Goal: Obtain resource: Download file/media

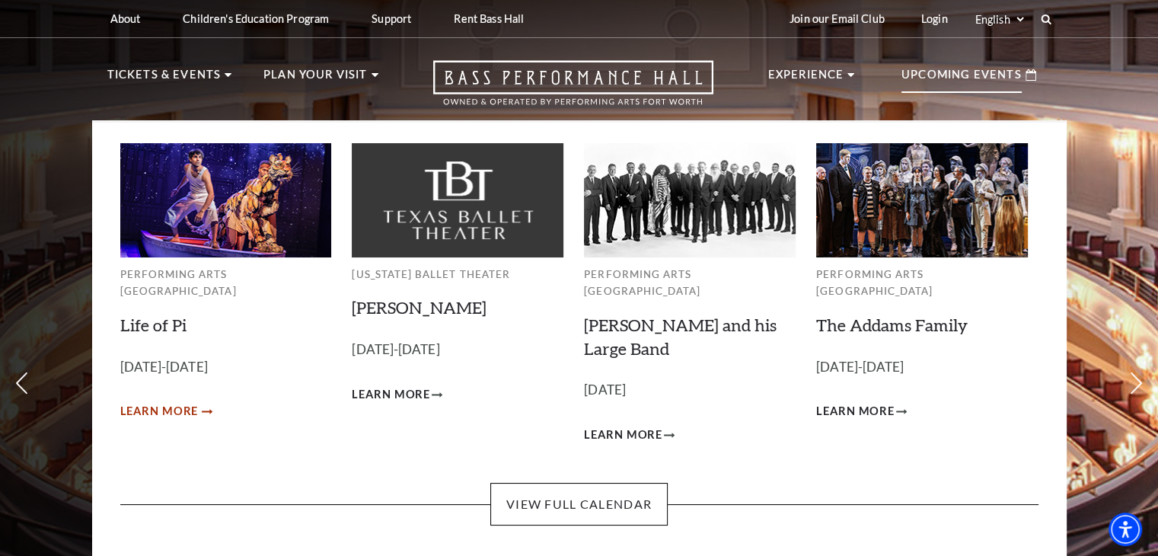
click at [182, 402] on span "Learn More" at bounding box center [159, 411] width 78 height 19
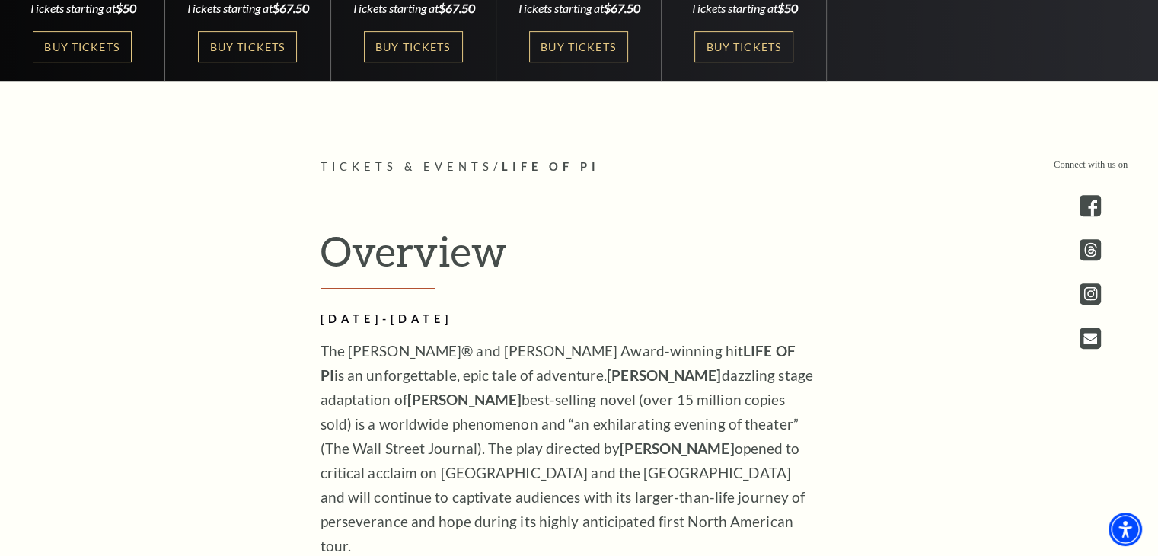
scroll to position [623, 0]
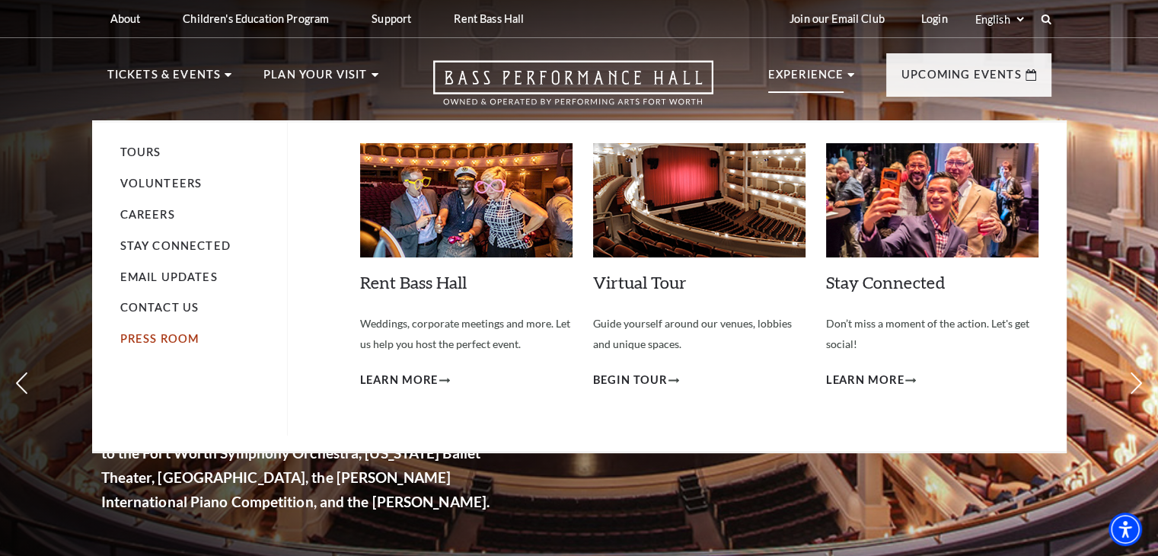
click at [169, 343] on link "Press Room" at bounding box center [159, 338] width 79 height 13
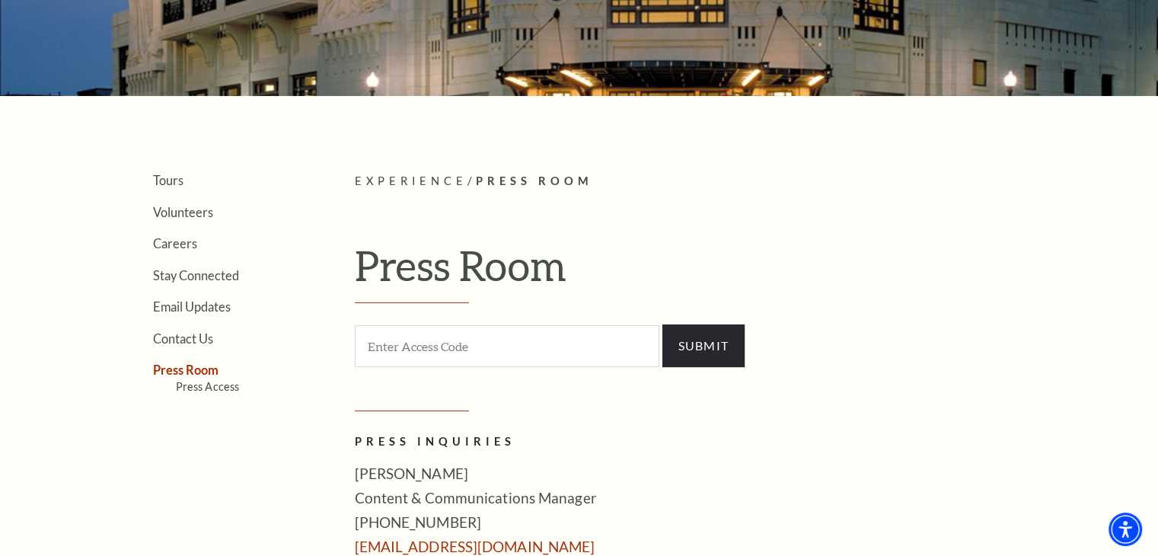
scroll to position [259, 0]
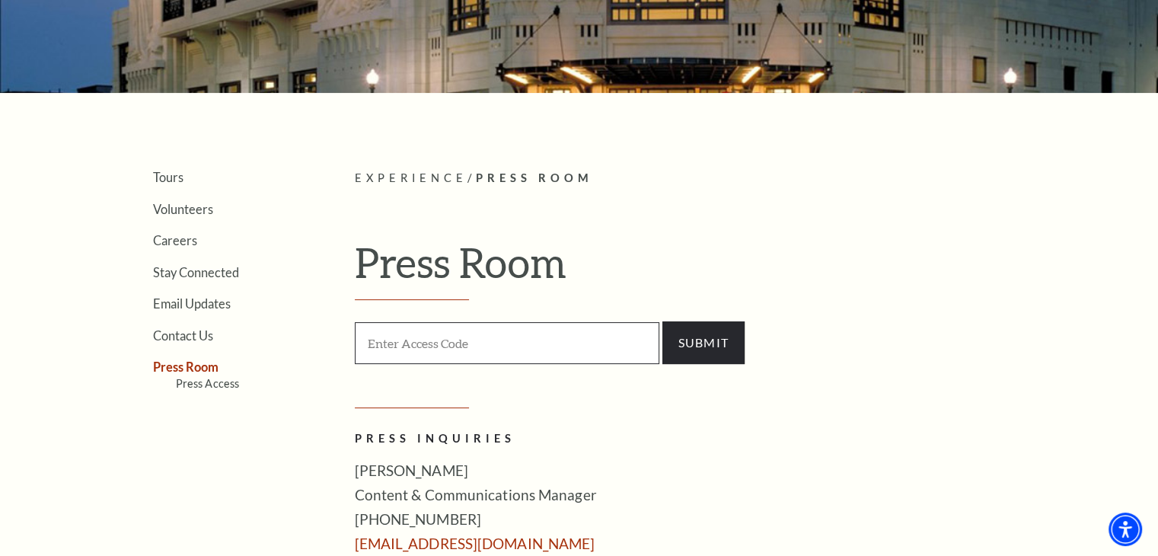
click at [537, 344] on input "Enter Access Code" at bounding box center [507, 343] width 304 height 42
type input "press"
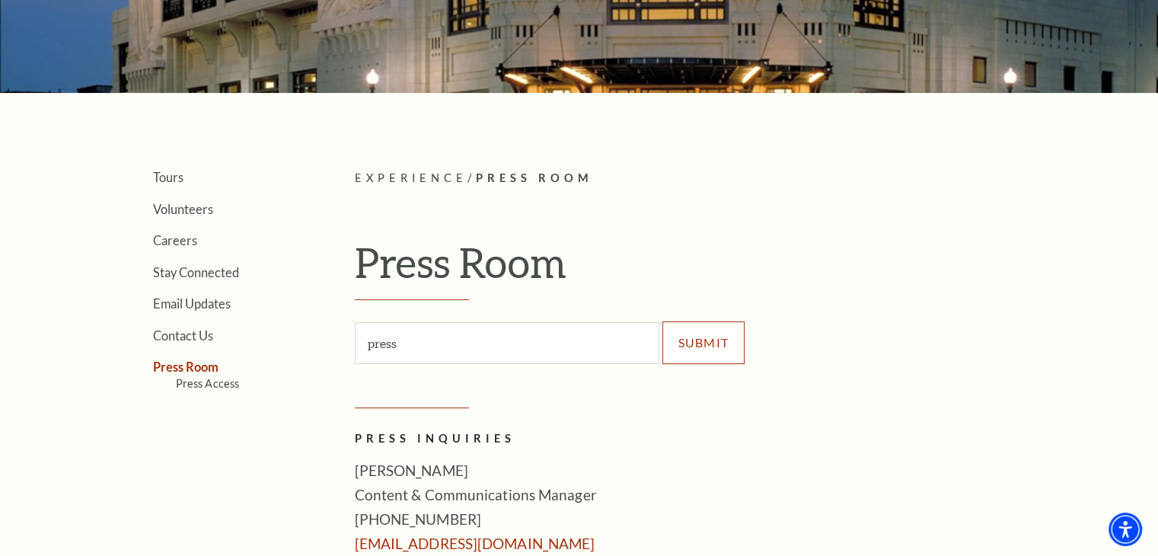
click at [709, 345] on input "SUBMIT" at bounding box center [703, 342] width 83 height 43
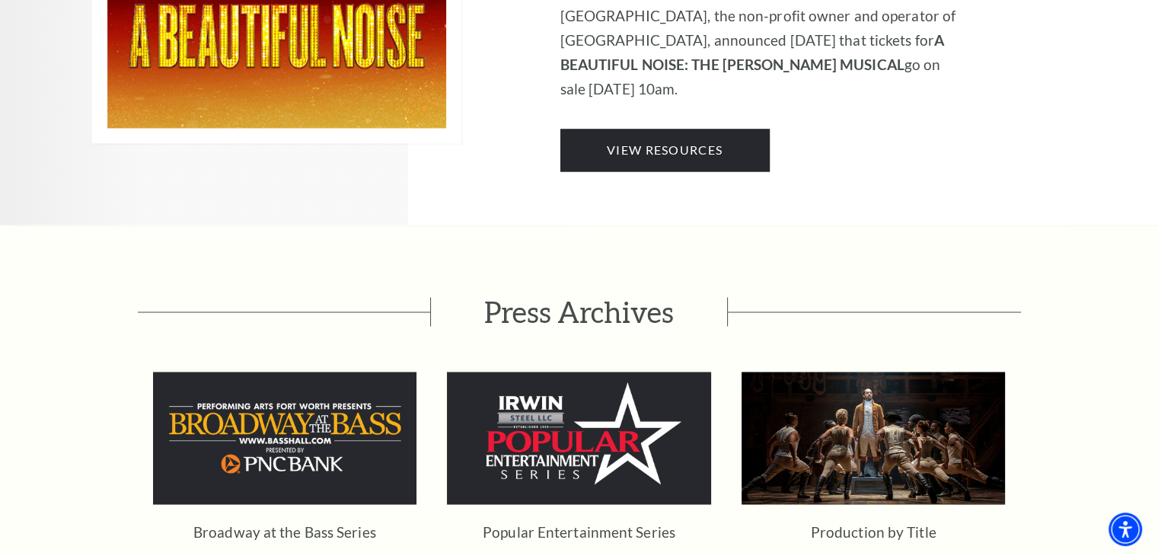
scroll to position [2471, 0]
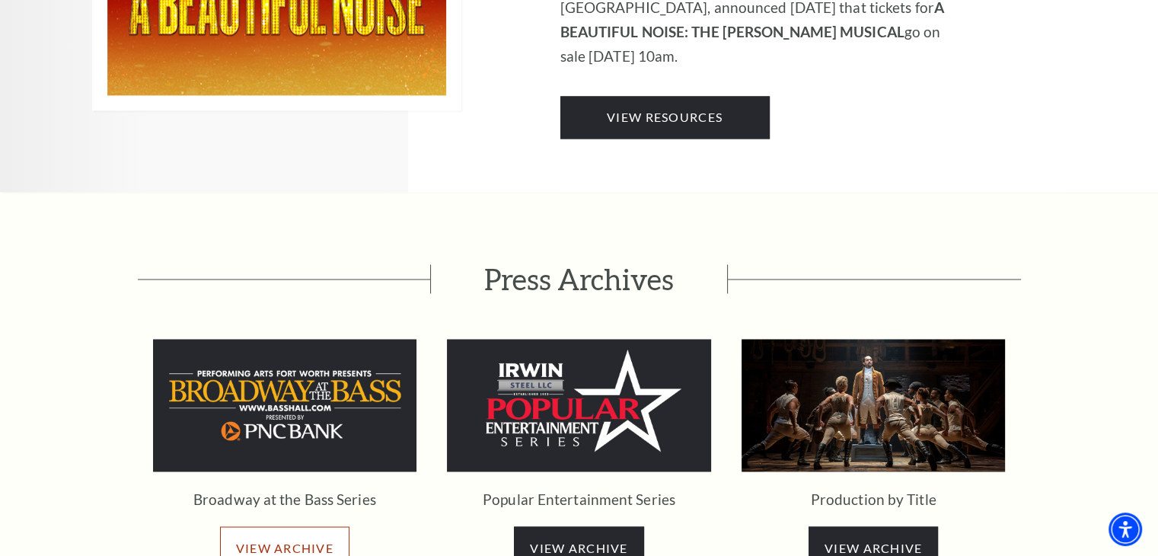
click at [296, 540] on span "VIEW ARCHIVE" at bounding box center [284, 547] width 97 height 14
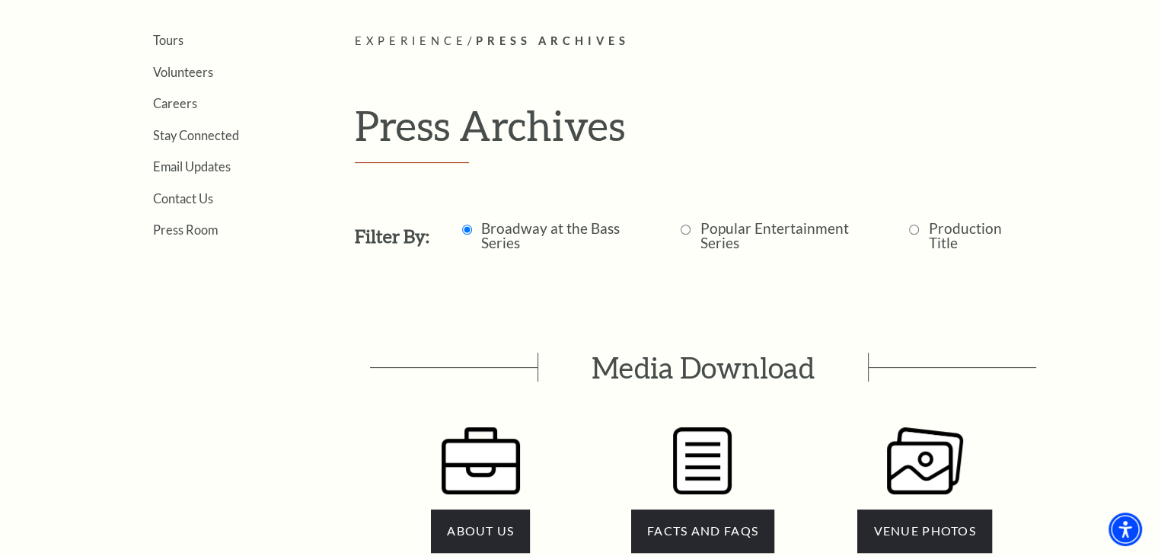
scroll to position [355, 0]
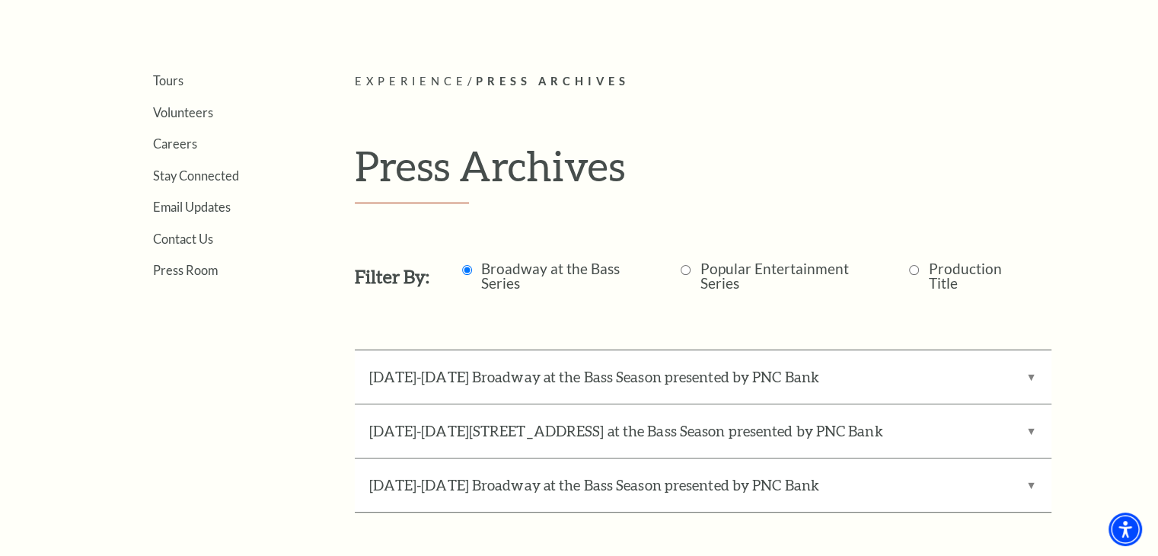
click at [913, 267] on input "Production Title" at bounding box center [914, 270] width 10 height 10
radio input "true"
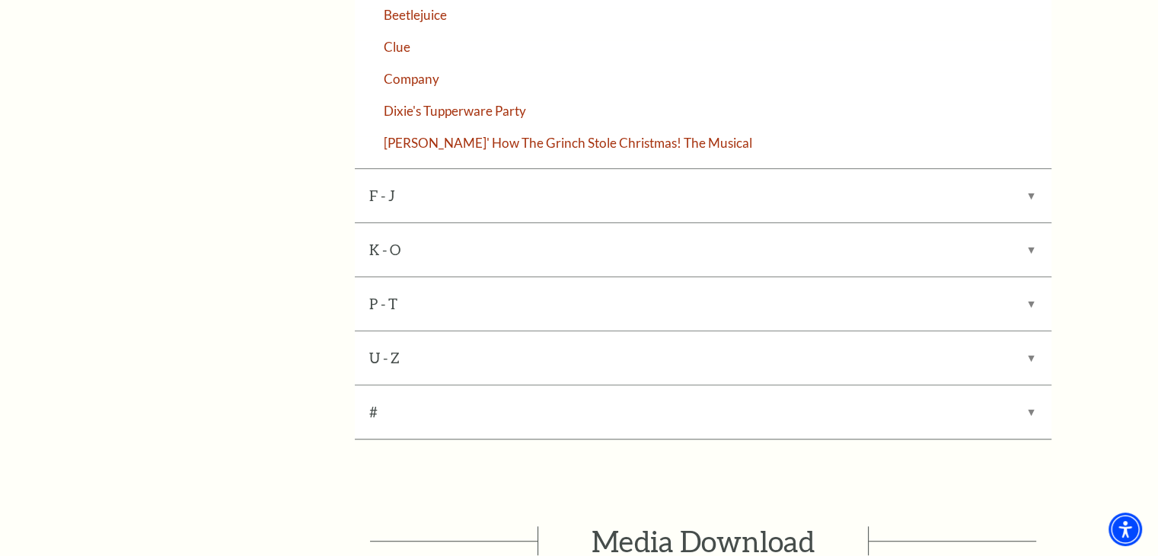
scroll to position [883, 0]
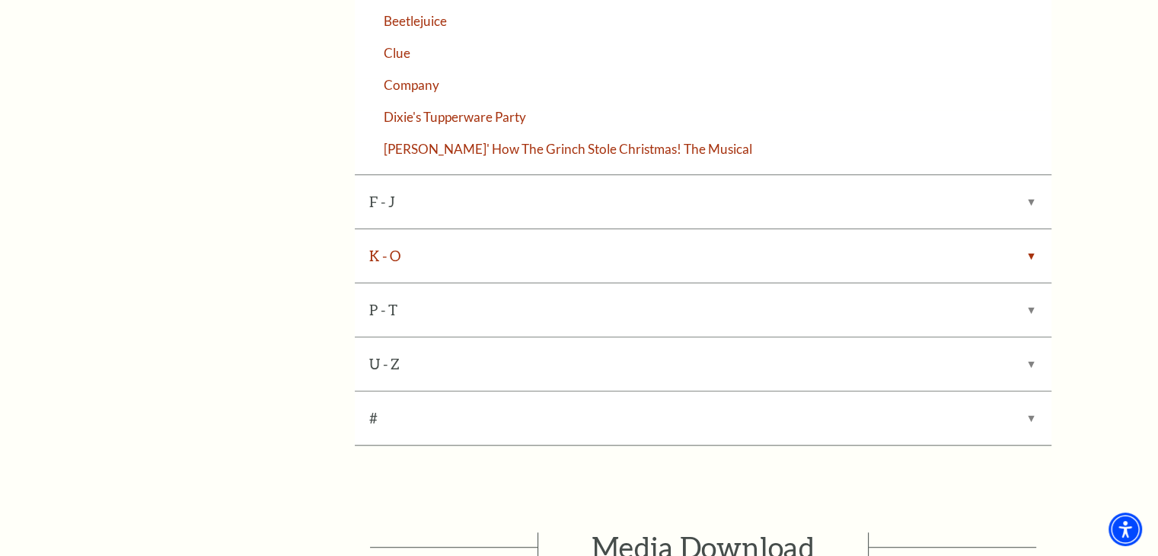
click at [720, 247] on label "K - O" at bounding box center [703, 255] width 697 height 53
click at [0, 0] on input "K - O" at bounding box center [0, 0] width 0 height 0
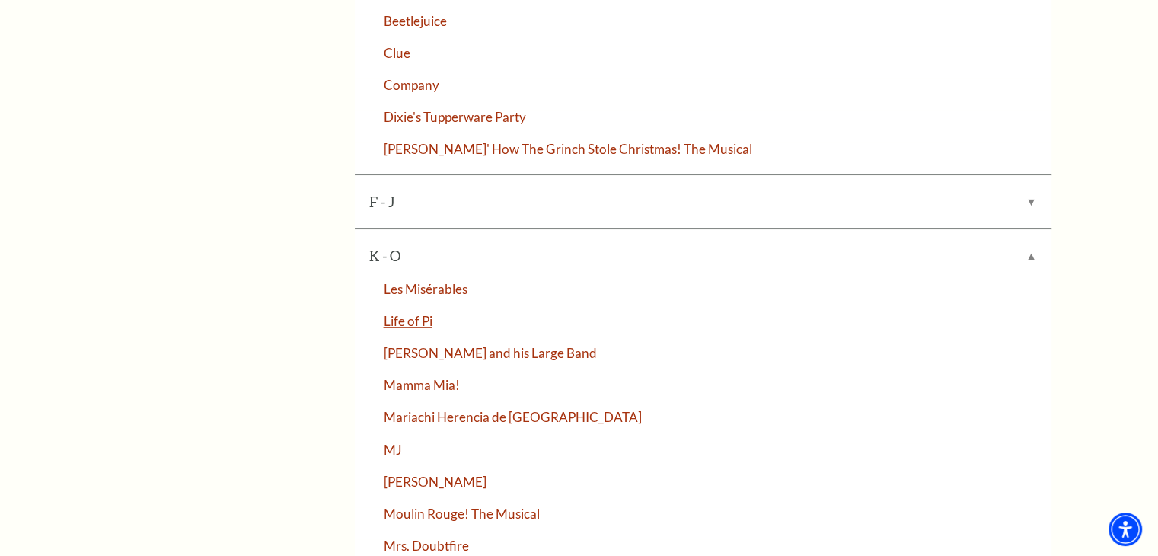
click at [419, 316] on link "Life of Pi" at bounding box center [703, 320] width 697 height 13
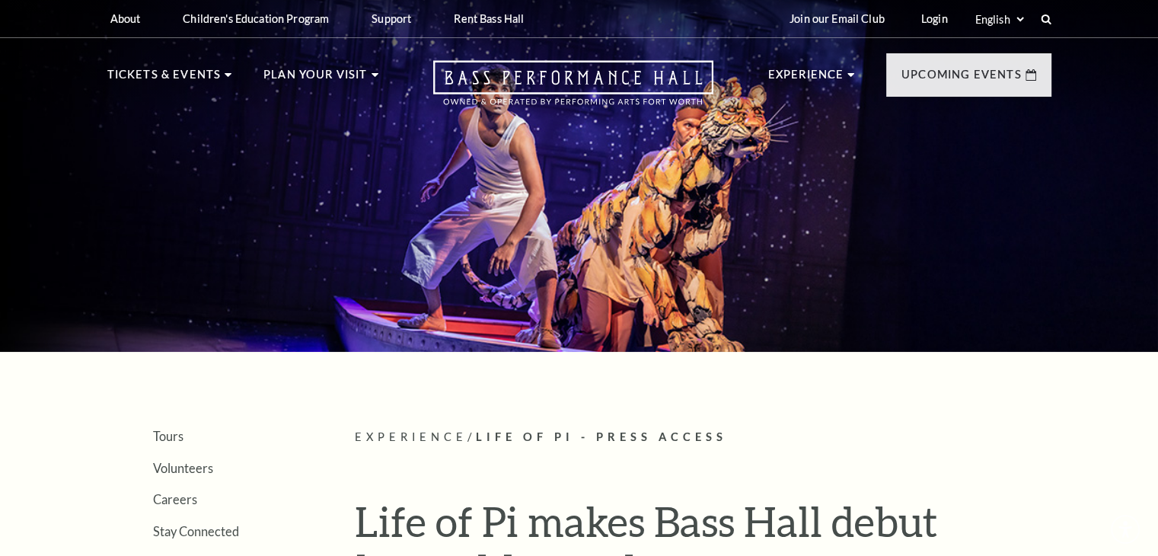
click at [413, 317] on div at bounding box center [579, 171] width 1158 height 361
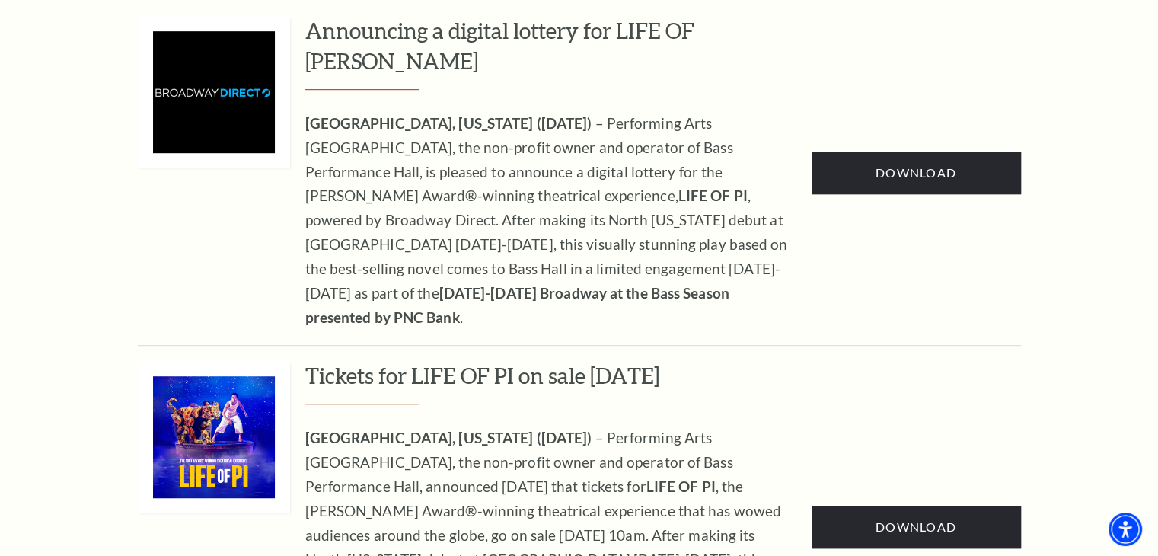
scroll to position [924, 0]
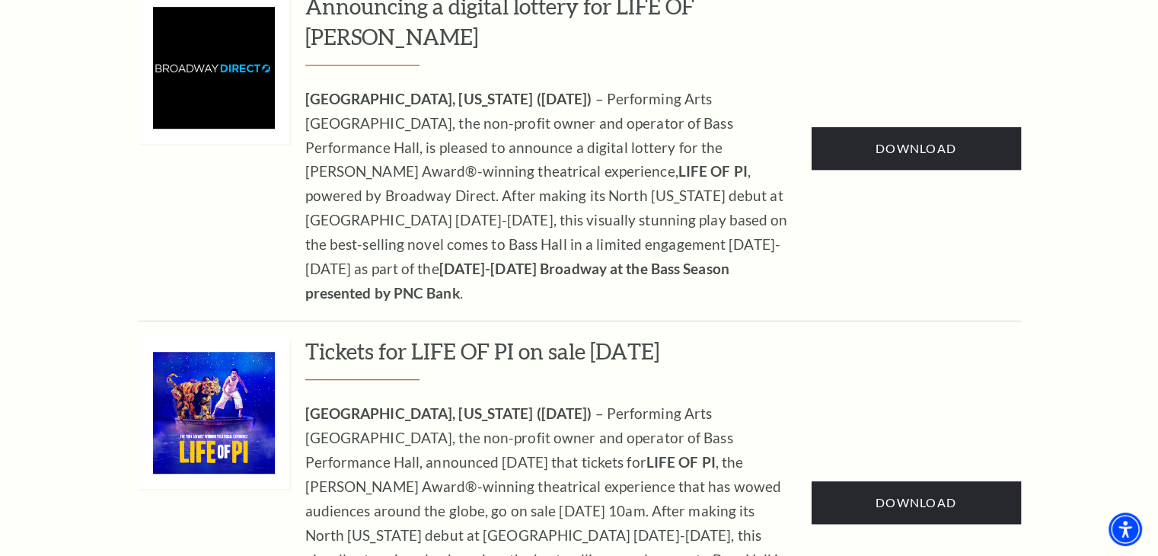
drag, startPoint x: 1163, startPoint y: 78, endPoint x: 1162, endPoint y: 238, distance: 160.6
click at [240, 352] on img at bounding box center [214, 413] width 122 height 122
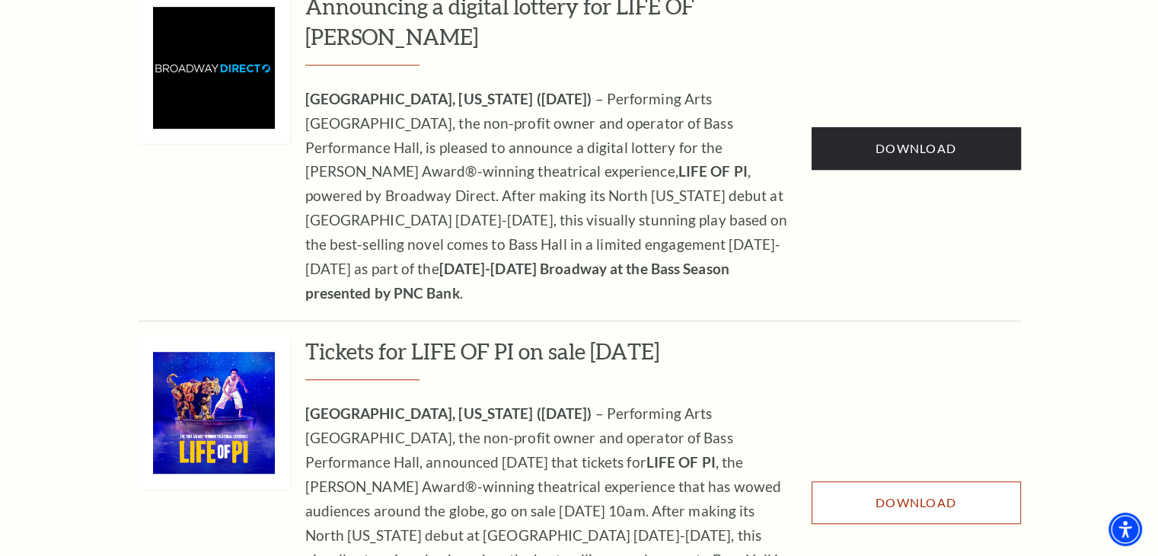
click at [960, 481] on link "Download" at bounding box center [915, 502] width 209 height 43
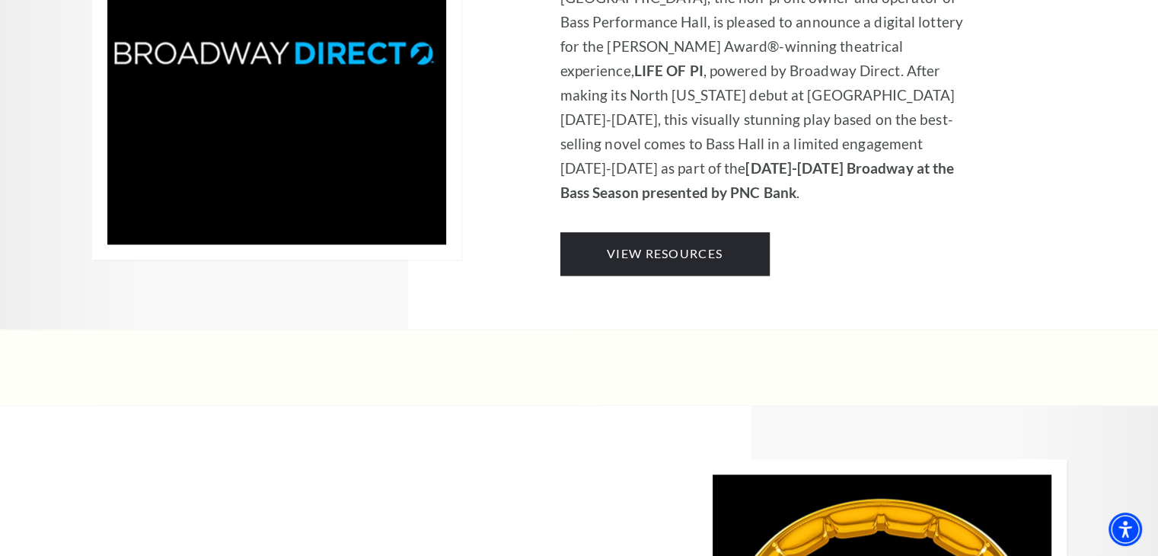
scroll to position [1102, 0]
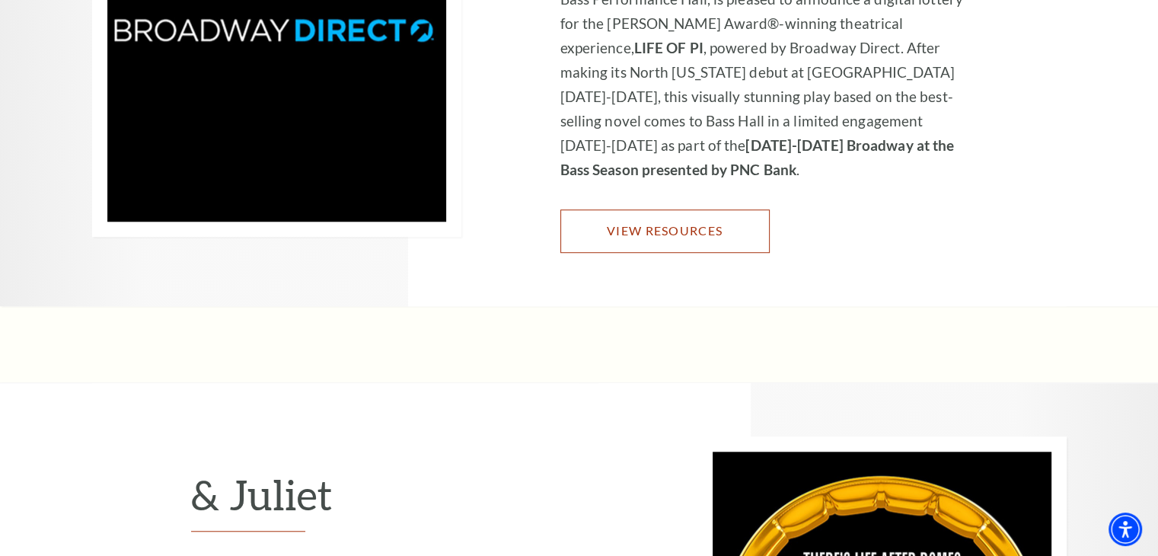
click at [674, 236] on link "View Resources" at bounding box center [664, 230] width 209 height 43
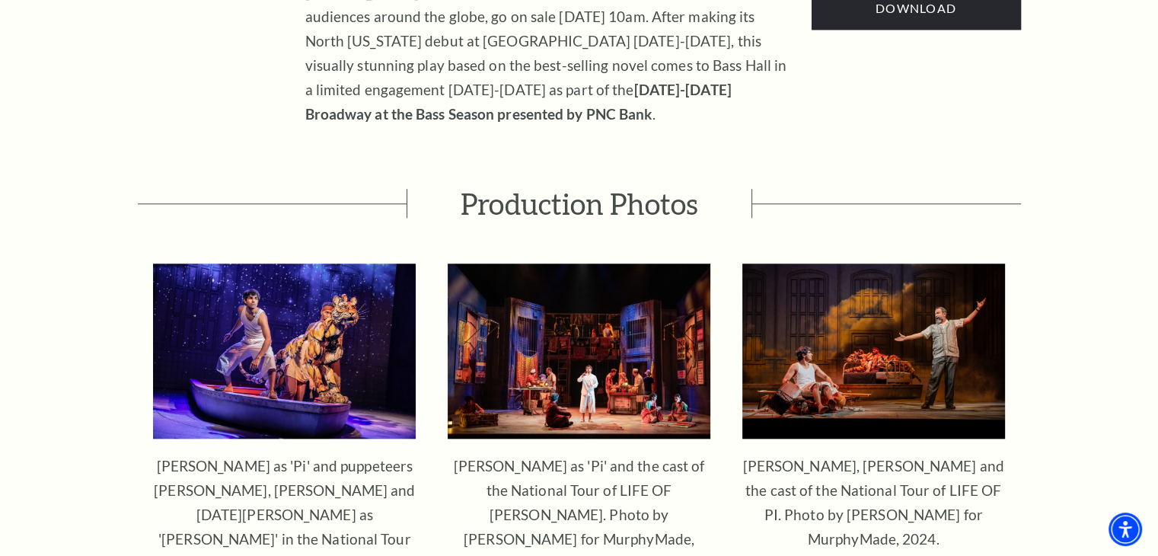
scroll to position [1436, 0]
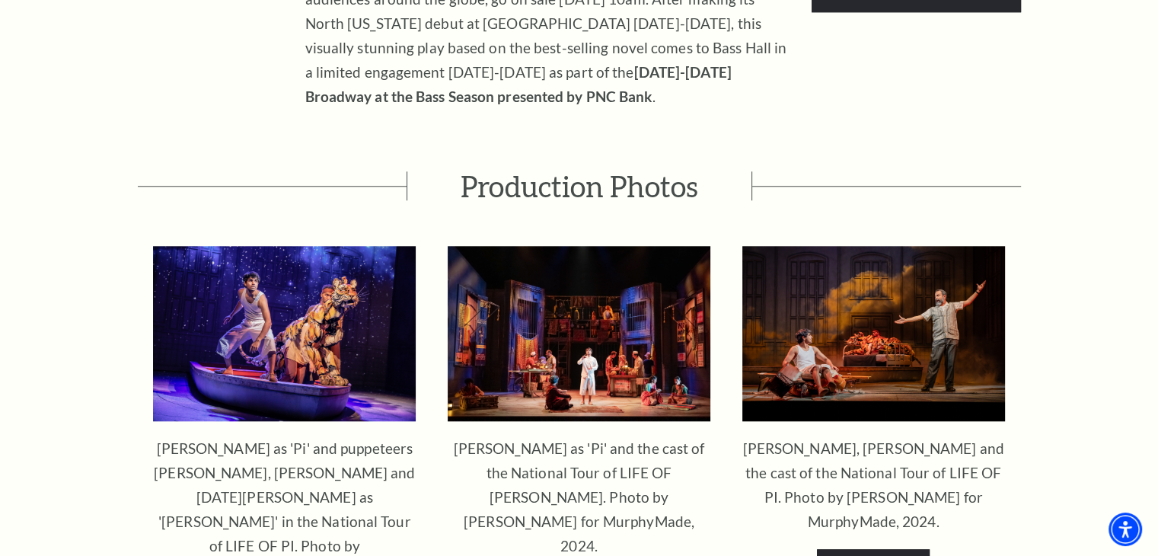
click at [273, 246] on img at bounding box center [284, 333] width 263 height 175
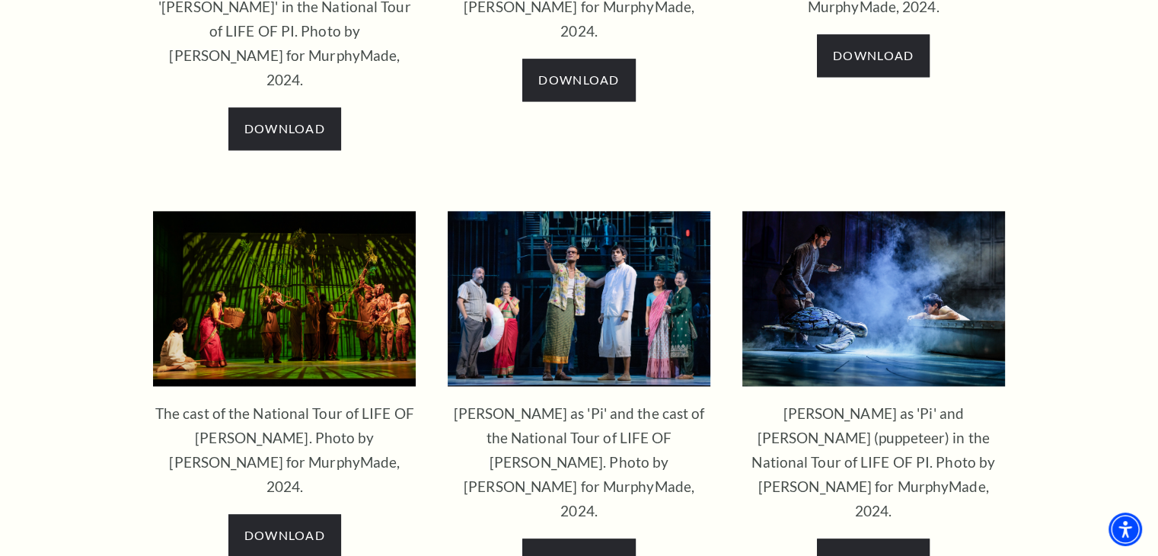
scroll to position [1933, 0]
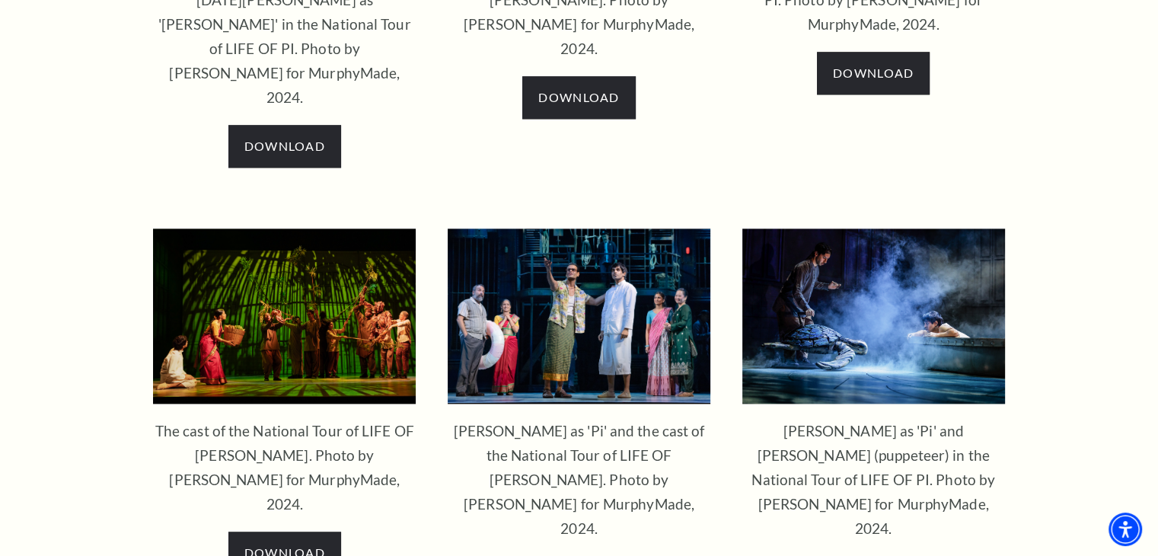
click at [581, 228] on img at bounding box center [579, 315] width 263 height 175
click at [865, 243] on img at bounding box center [873, 315] width 263 height 175
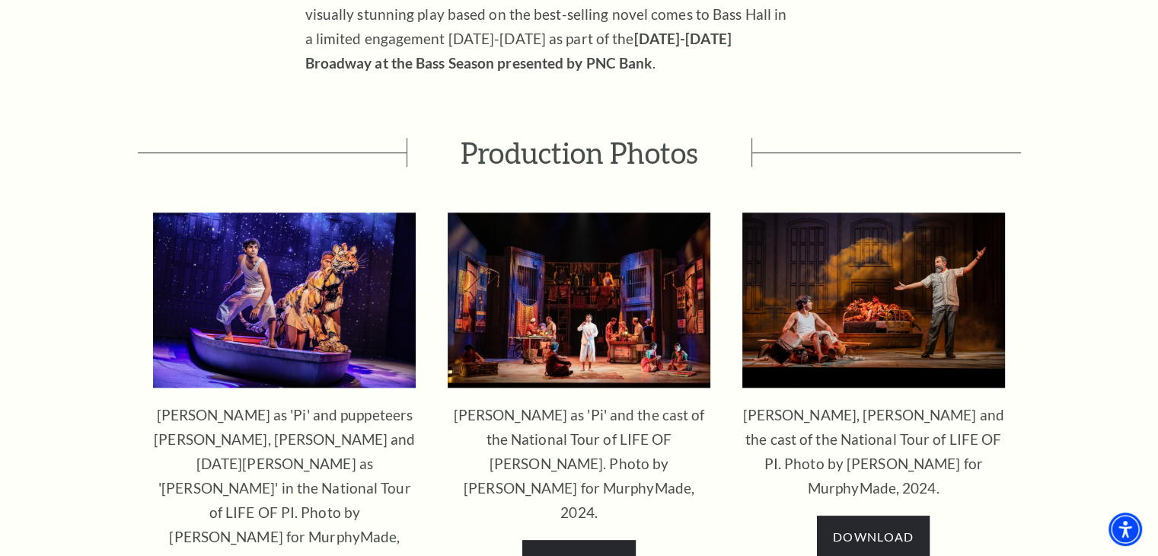
scroll to position [1465, 0]
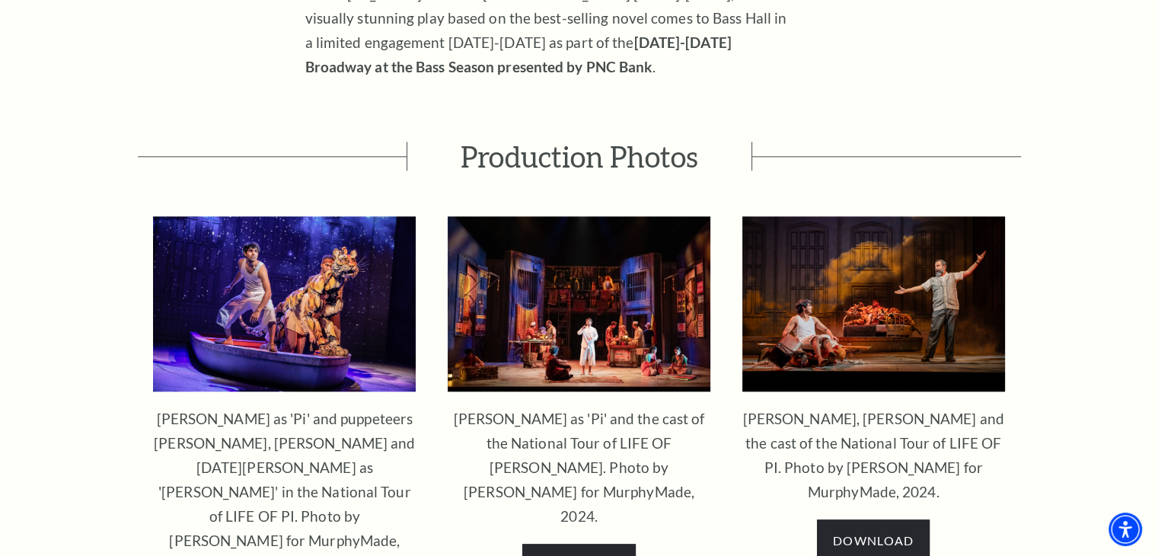
click at [875, 231] on img at bounding box center [873, 303] width 263 height 175
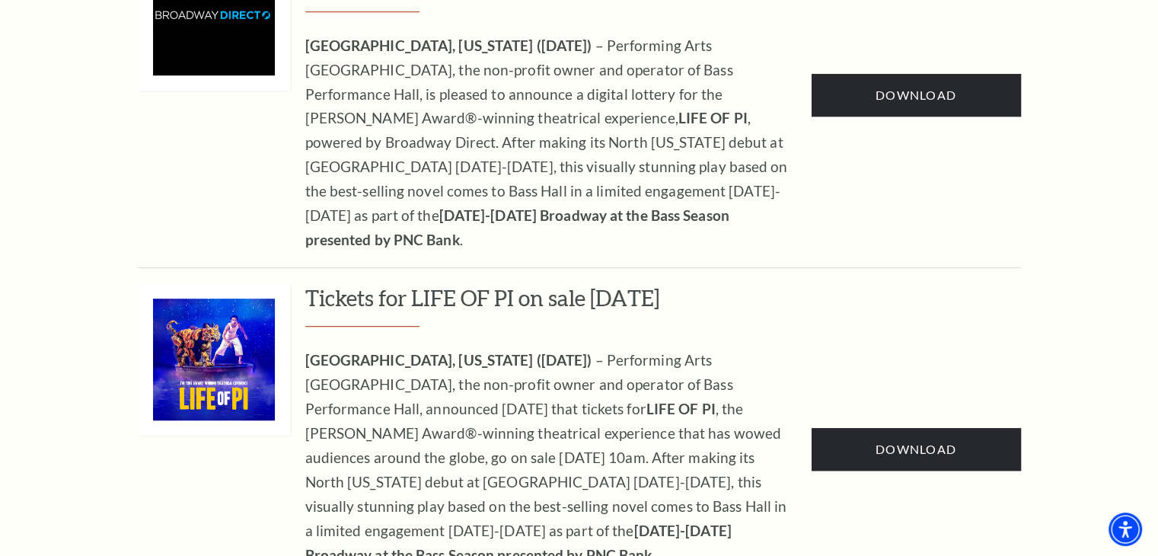
scroll to position [974, 0]
